Goal: Communication & Community: Participate in discussion

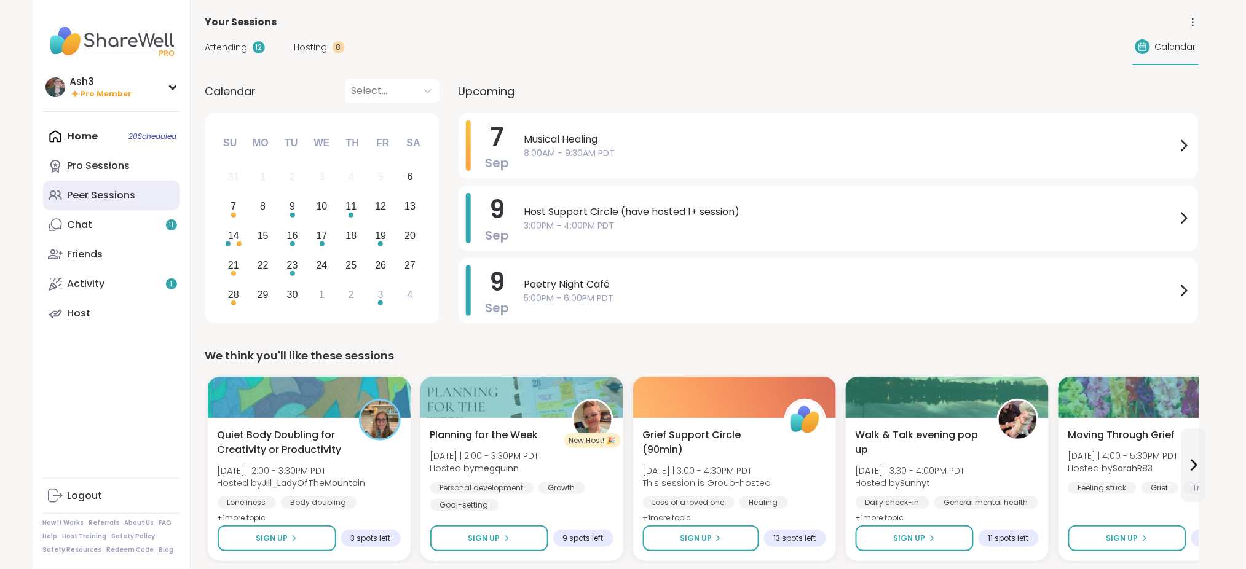
click at [116, 191] on div "Peer Sessions" at bounding box center [102, 196] width 68 height 14
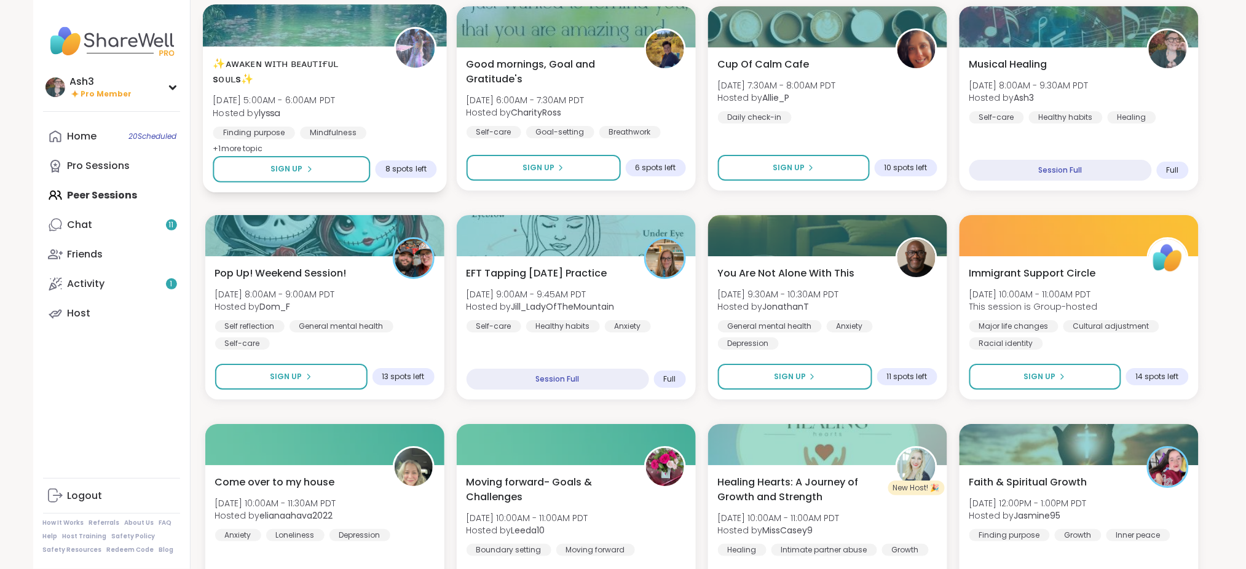
scroll to position [1510, 0]
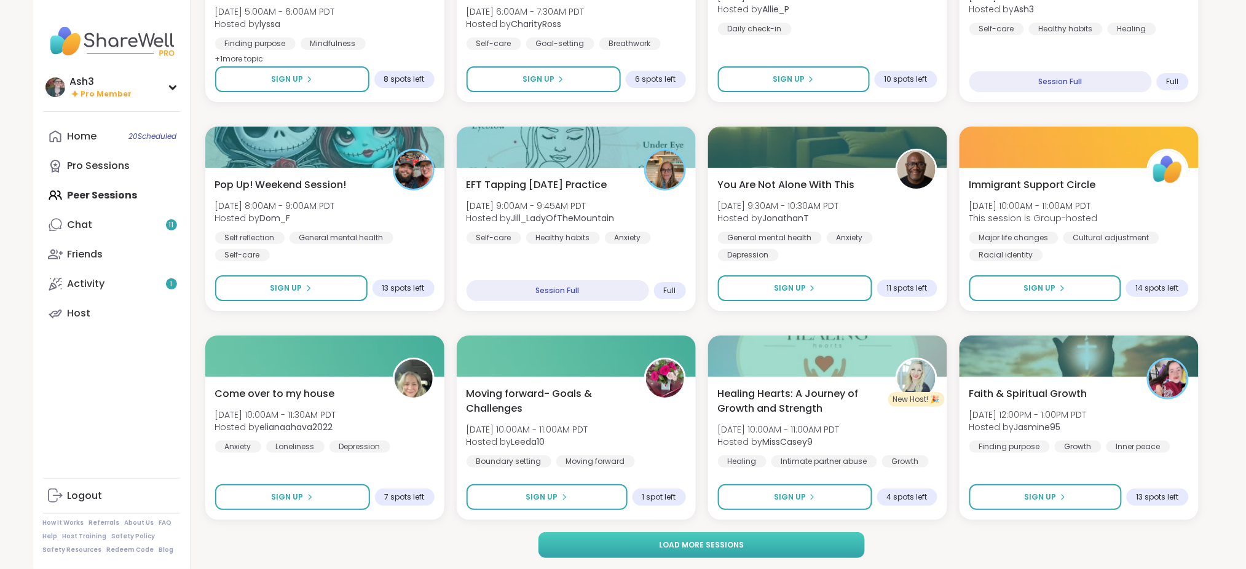
click at [628, 542] on button "Load more sessions" at bounding box center [702, 545] width 326 height 26
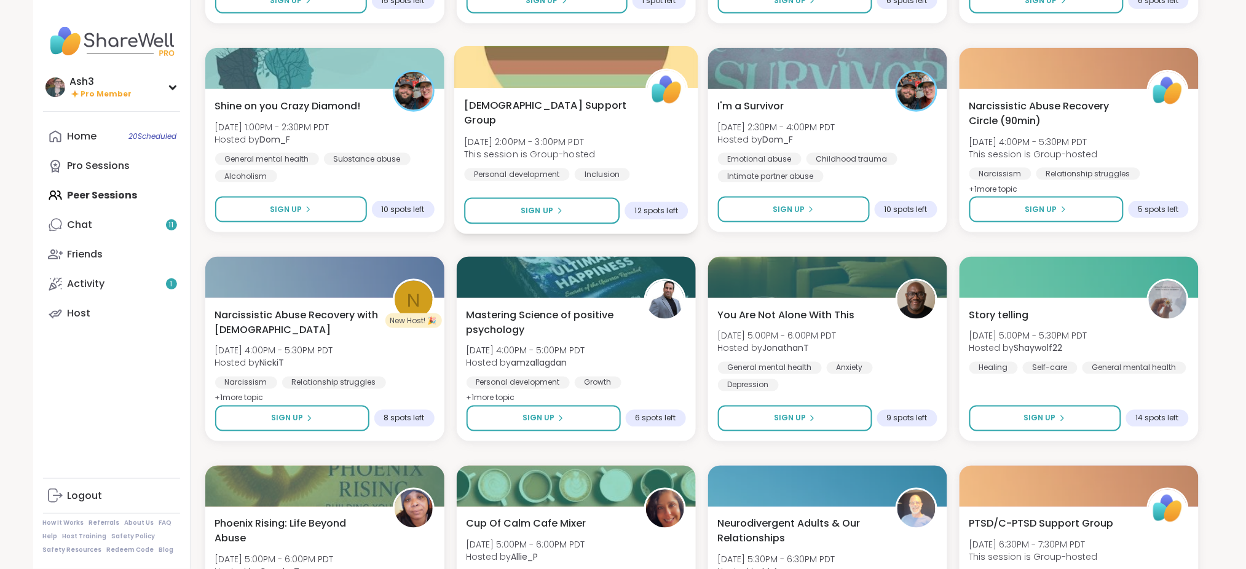
scroll to position [2220, 0]
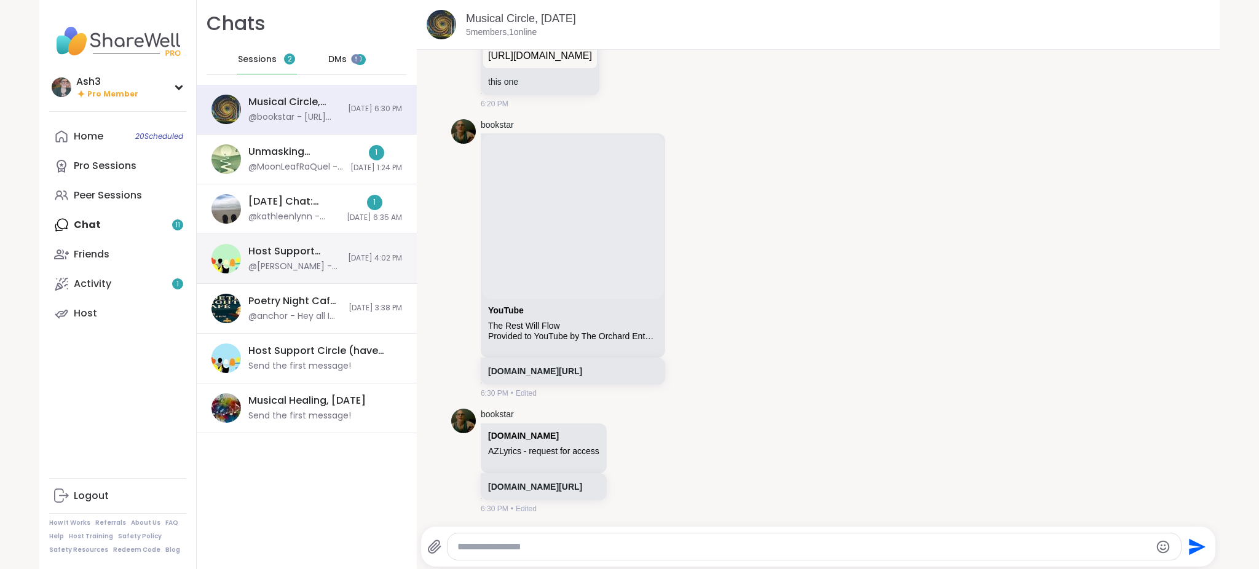
click at [297, 246] on div "Host Support Circle (have hosted 1+ session), [DATE]" at bounding box center [294, 252] width 92 height 14
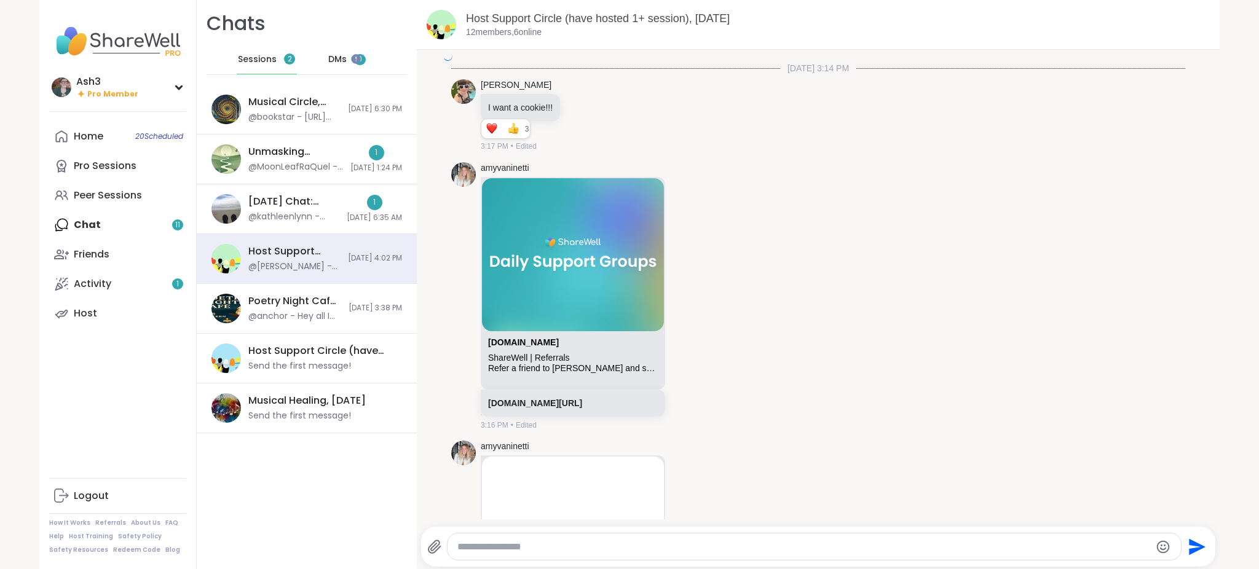
scroll to position [3151, 0]
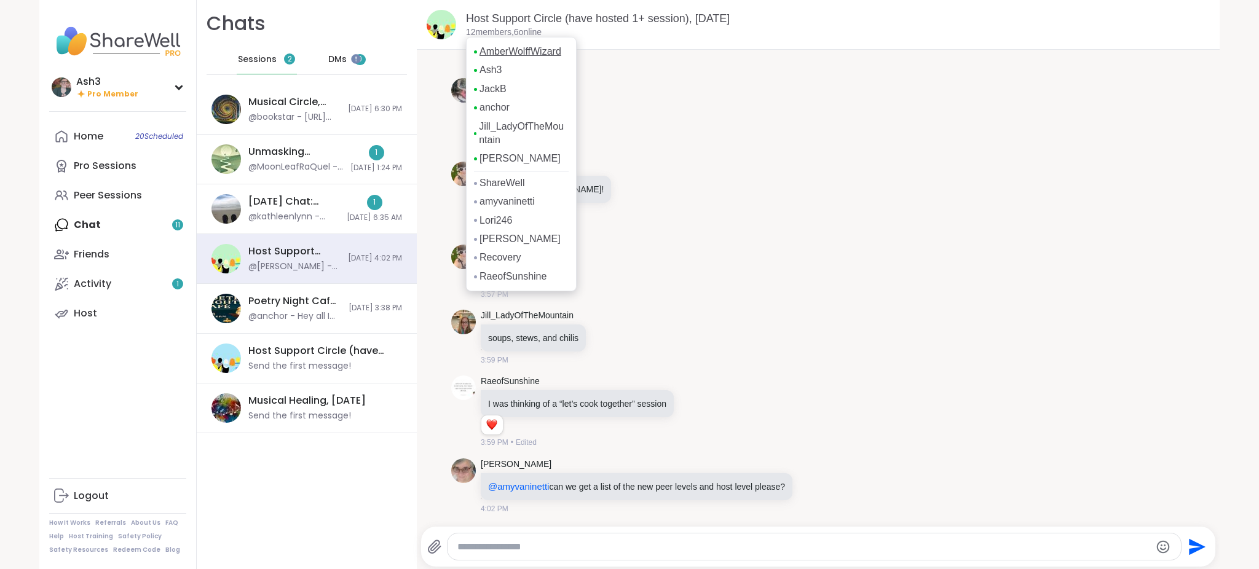
click at [504, 55] on link "AmberWolffWizard" at bounding box center [521, 52] width 82 height 14
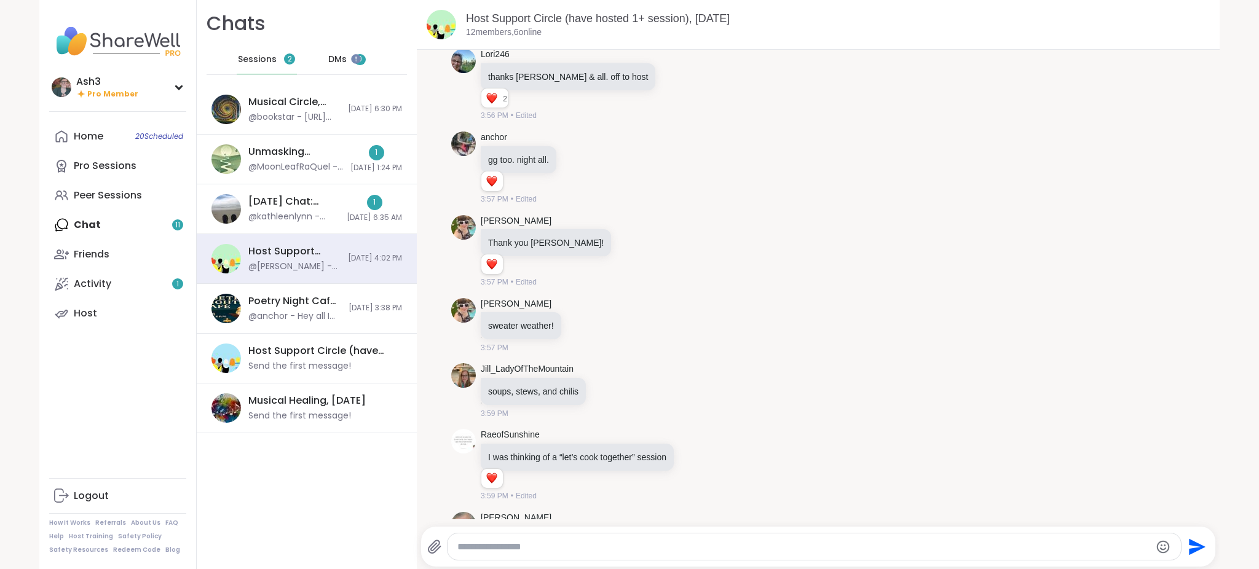
scroll to position [3152, 0]
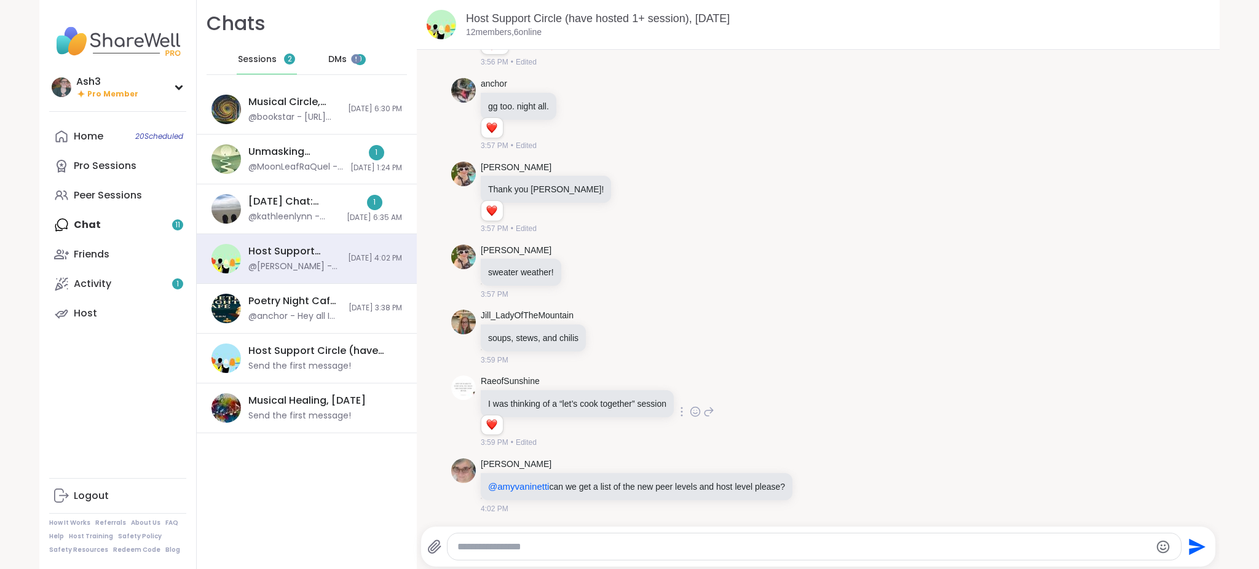
click at [690, 412] on icon at bounding box center [695, 412] width 11 height 12
click at [592, 396] on div "Select Reaction: Heart" at bounding box center [597, 392] width 11 height 11
click at [285, 160] on div "Unmasking [MEDICAL_DATA]: Fawning Response Surviving , [DATE] @MoonLeafRaQuel -…" at bounding box center [295, 159] width 95 height 28
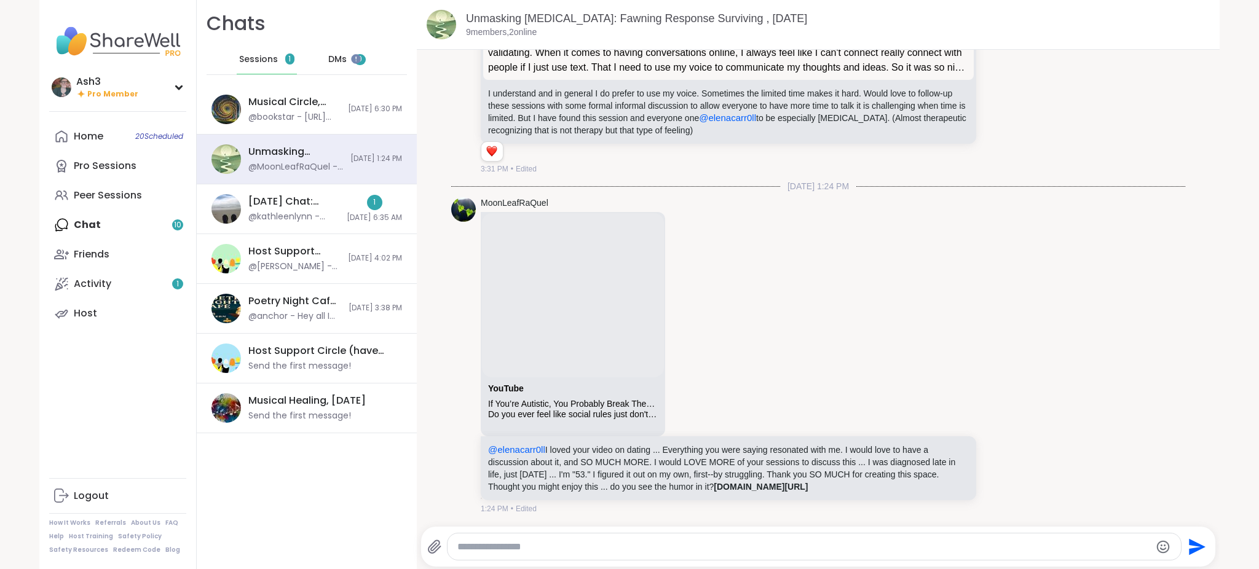
scroll to position [7025, 0]
click at [581, 402] on div "If You’re Autistic, You Probably Break These 6 Social Rules" at bounding box center [573, 404] width 170 height 10
click at [270, 223] on div "[DATE] Chat: Depression/Life Challenges, [DATE] @kathleenlynn - Wherever you tr…" at bounding box center [307, 209] width 220 height 50
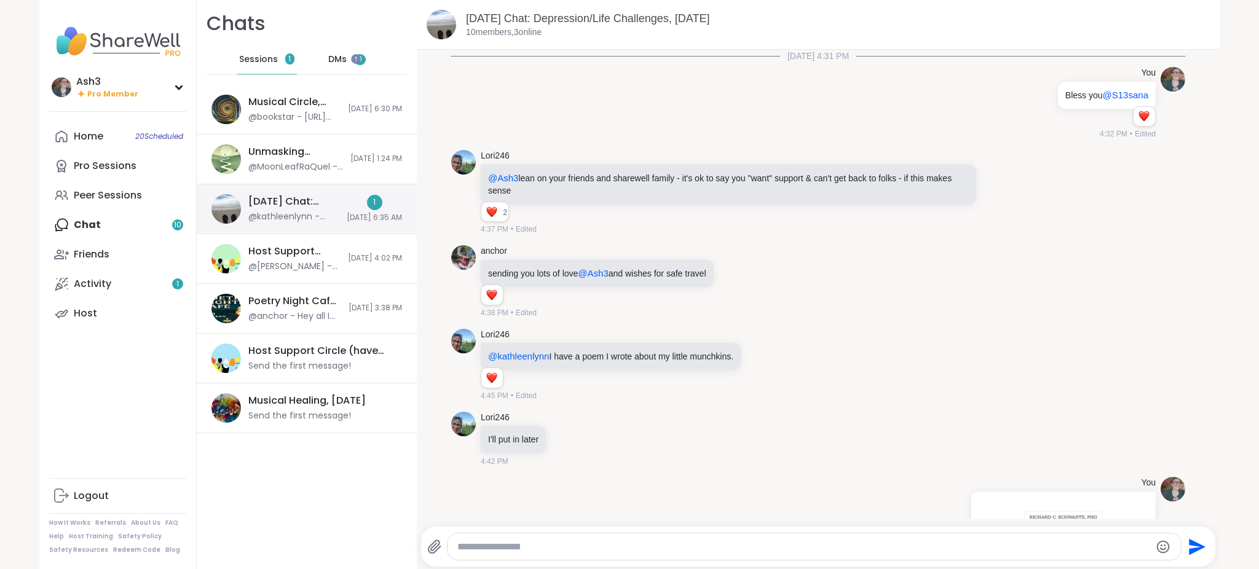
scroll to position [1056, 0]
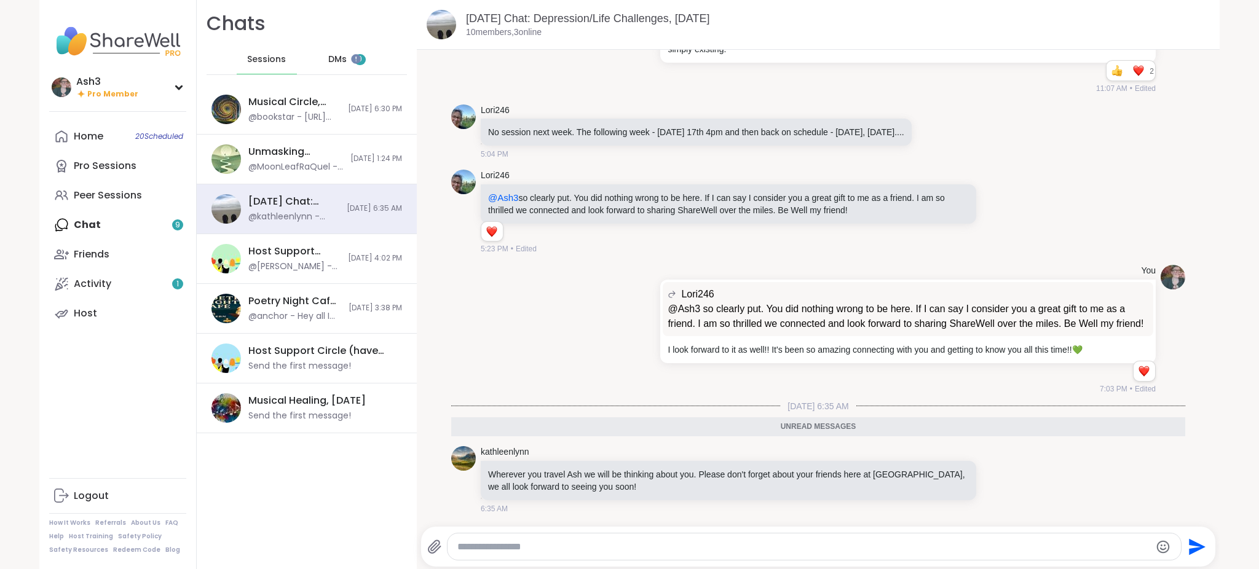
click at [543, 545] on textarea "Type your message" at bounding box center [803, 547] width 693 height 12
click at [1007, 478] on icon at bounding box center [1011, 480] width 9 height 9
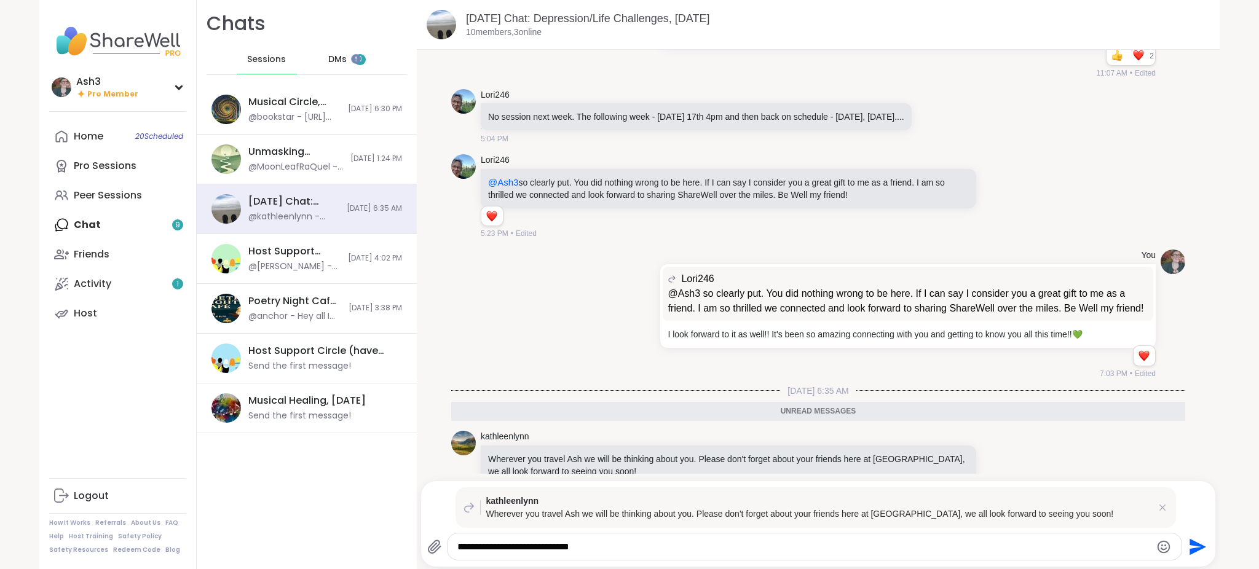
click at [820, 547] on textarea "**********" at bounding box center [803, 547] width 693 height 12
type textarea "**********"
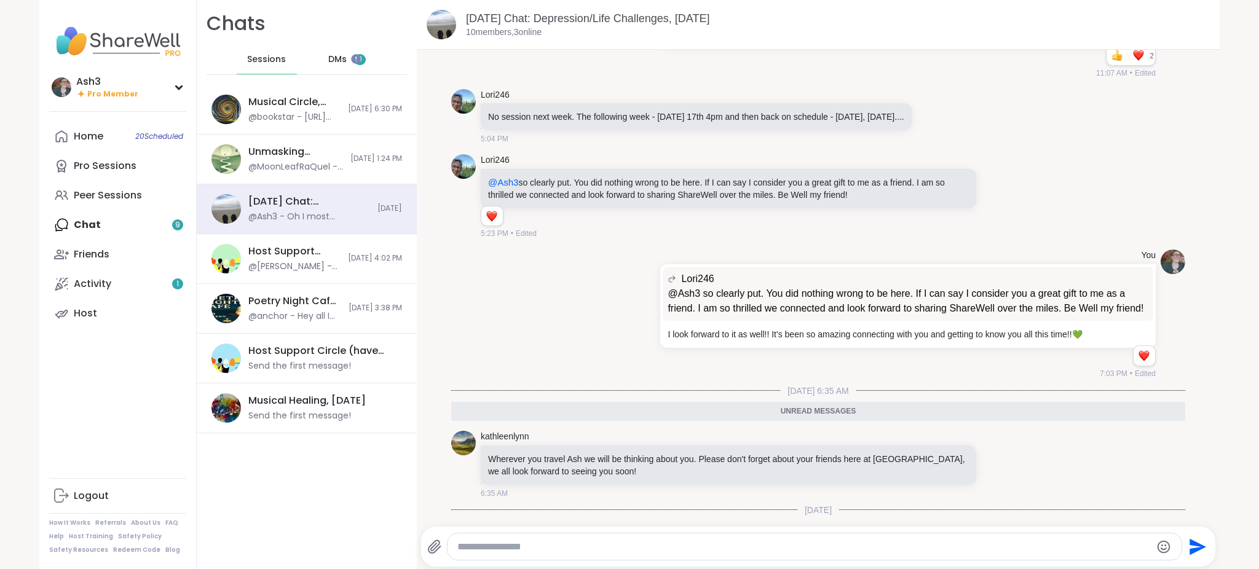
scroll to position [1161, 0]
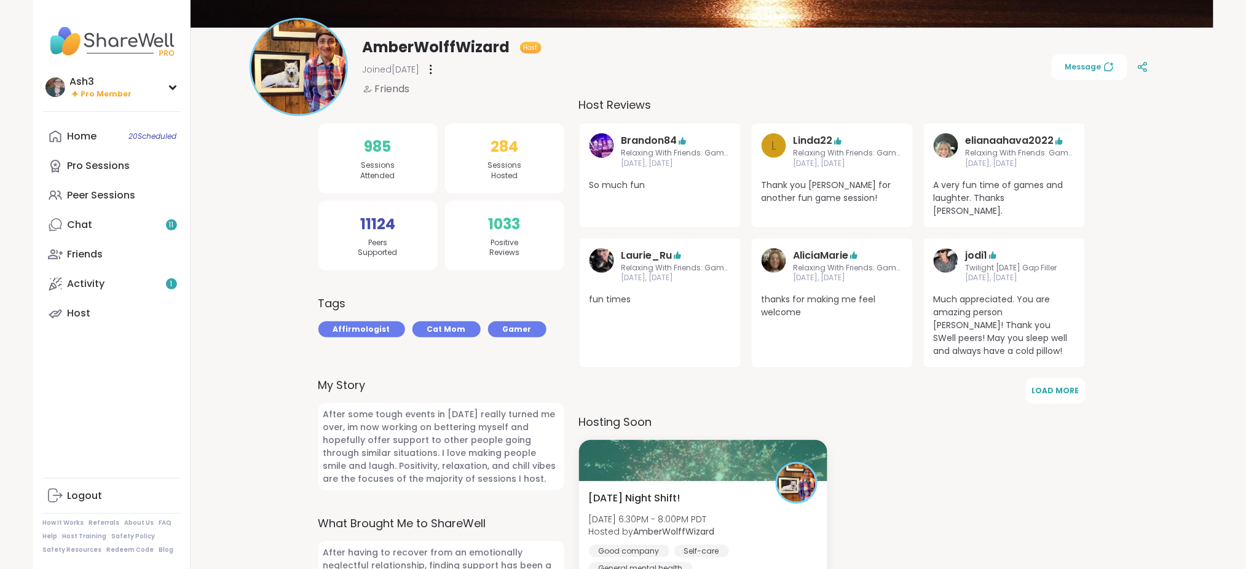
scroll to position [109, 0]
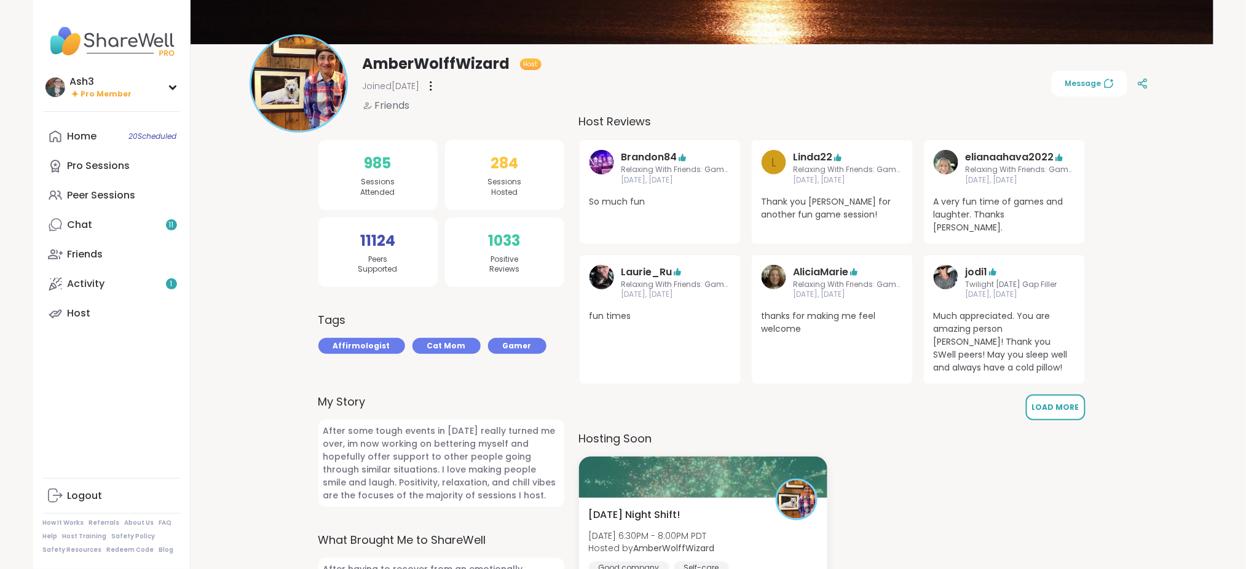
click at [1052, 402] on span "Load More" at bounding box center [1055, 407] width 47 height 10
